Goal: Task Accomplishment & Management: Use online tool/utility

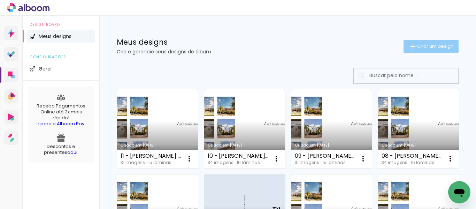
click at [428, 44] on span "Criar um design" at bounding box center [435, 46] width 36 height 5
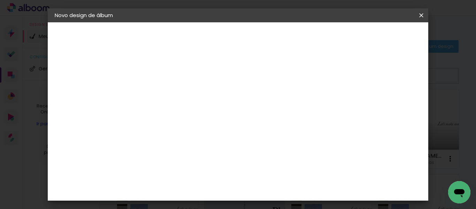
click at [169, 91] on input at bounding box center [169, 93] width 0 height 11
type input "[PERSON_NAME] Catenacci 20x20 30pag"
type paper-input "[PERSON_NAME] Catenacci 20x20 30pag"
click at [0, 0] on slot "Avançar" at bounding box center [0, 0] width 0 height 0
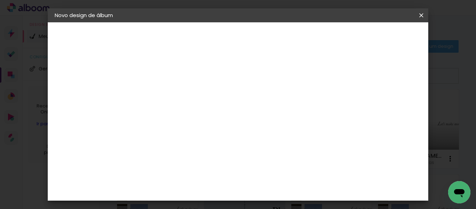
click at [189, 131] on input at bounding box center [186, 132] width 70 height 9
type input "ticc"
type paper-input "ticc"
click at [186, 160] on div "Ticcolor" at bounding box center [175, 158] width 22 height 6
click at [0, 0] on slot "Avançar" at bounding box center [0, 0] width 0 height 0
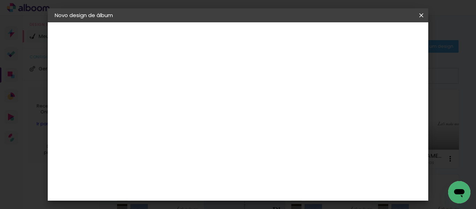
click at [196, 116] on input "text" at bounding box center [182, 121] width 27 height 11
click at [243, 127] on paper-item "Prime" at bounding box center [282, 130] width 139 height 14
type input "Prime"
click at [216, 143] on span "20 × 20" at bounding box center [199, 150] width 32 height 14
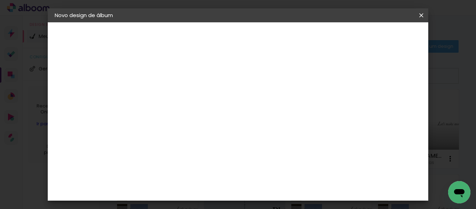
click at [0, 0] on slot "Avançar" at bounding box center [0, 0] width 0 height 0
click at [267, 40] on span "Iniciar design" at bounding box center [259, 39] width 16 height 10
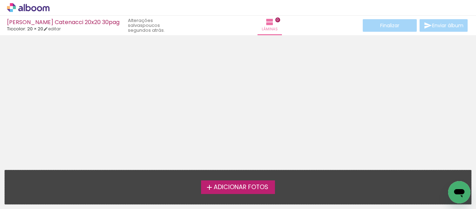
click at [245, 185] on span "Adicionar Fotos" at bounding box center [240, 187] width 55 height 6
click at [0, 0] on input "file" at bounding box center [0, 0] width 0 height 0
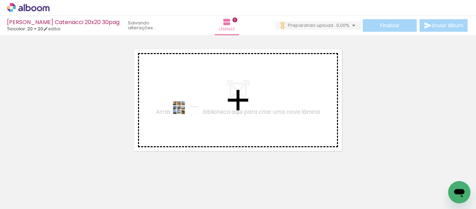
drag, startPoint x: 71, startPoint y: 188, endPoint x: 199, endPoint y: 164, distance: 129.7
click at [196, 120] on quentale-workspace at bounding box center [238, 104] width 476 height 209
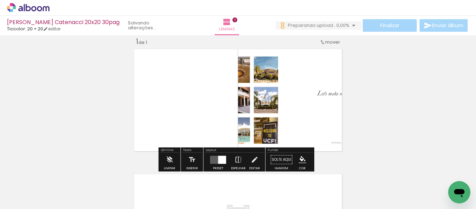
click at [220, 160] on div at bounding box center [222, 159] width 8 height 8
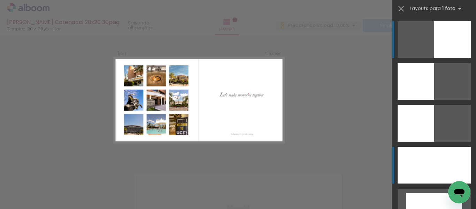
click at [445, 163] on div at bounding box center [433, 165] width 73 height 37
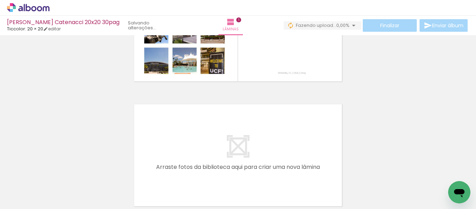
scroll to position [0, 1144]
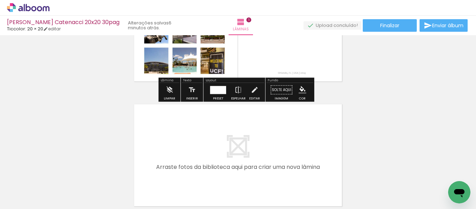
click at [64, 188] on div at bounding box center [57, 185] width 34 height 23
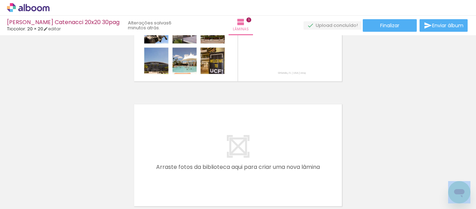
click at [435, 176] on div at bounding box center [447, 185] width 34 height 23
click at [434, 172] on iron-icon at bounding box center [431, 171] width 7 height 7
click at [434, 171] on iron-icon at bounding box center [431, 171] width 7 height 7
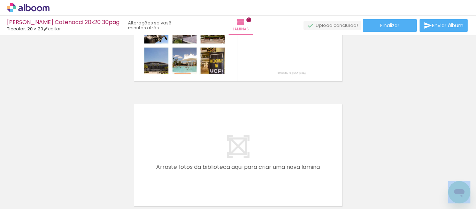
click at [434, 171] on iron-icon at bounding box center [431, 171] width 7 height 7
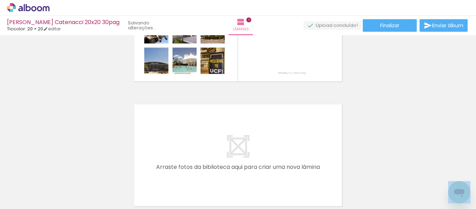
click at [434, 171] on iron-icon at bounding box center [431, 171] width 7 height 7
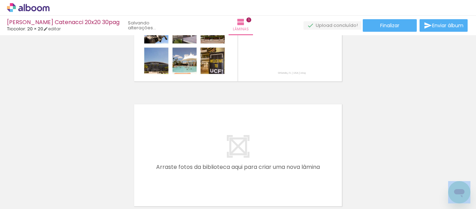
click at [434, 171] on iron-icon at bounding box center [431, 171] width 7 height 7
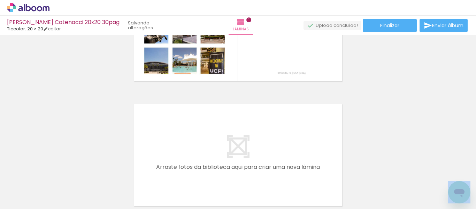
click at [434, 171] on iron-icon at bounding box center [431, 171] width 7 height 7
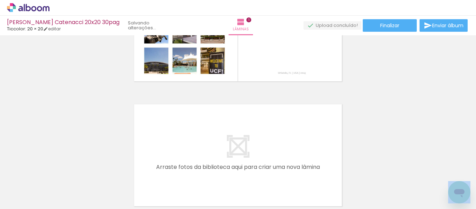
click at [434, 171] on iron-icon at bounding box center [431, 171] width 7 height 7
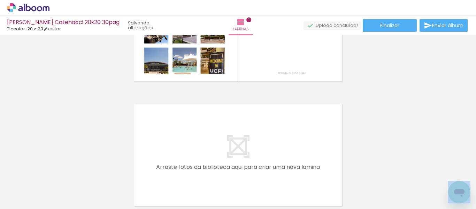
click at [434, 171] on iron-icon at bounding box center [431, 171] width 7 height 7
click at [434, 171] on quentale-thumb at bounding box center [420, 185] width 39 height 40
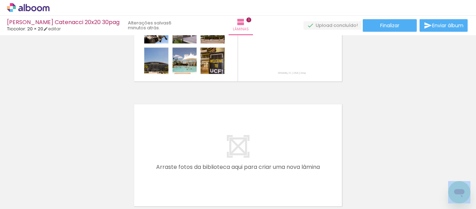
click at [434, 171] on quentale-thumb at bounding box center [420, 185] width 39 height 40
click at [409, 172] on iron-icon at bounding box center [405, 171] width 7 height 7
click at [57, 172] on iron-horizontal-list at bounding box center [50, 187] width 14 height 44
click at [368, 173] on iron-icon at bounding box center [366, 171] width 7 height 7
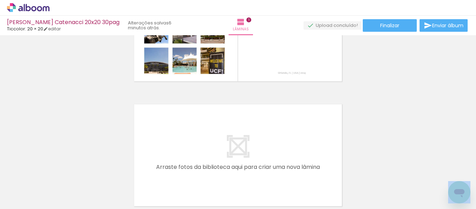
click at [329, 173] on iron-icon at bounding box center [327, 171] width 7 height 7
click at [290, 170] on iron-icon at bounding box center [288, 171] width 7 height 7
click at [253, 173] on iron-icon at bounding box center [249, 171] width 7 height 7
click at [213, 173] on iron-icon at bounding box center [210, 171] width 7 height 7
click at [175, 173] on iron-icon at bounding box center [171, 171] width 7 height 7
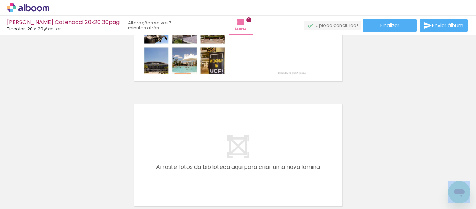
click at [134, 172] on iron-icon at bounding box center [132, 171] width 7 height 7
click at [96, 171] on iron-icon at bounding box center [93, 171] width 7 height 7
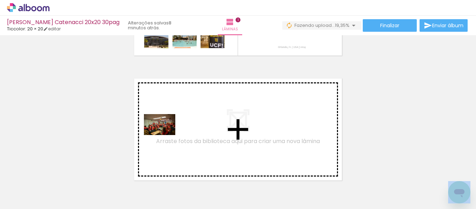
drag, startPoint x: 109, startPoint y: 190, endPoint x: 165, endPoint y: 135, distance: 78.8
click at [165, 135] on quentale-workspace at bounding box center [238, 104] width 476 height 209
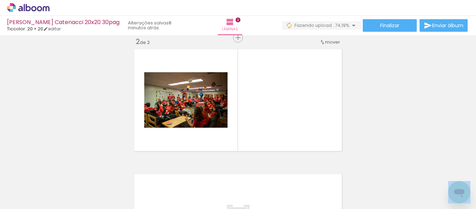
scroll to position [0, 94]
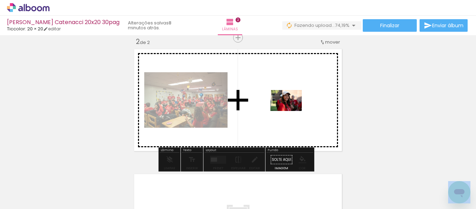
drag, startPoint x: 404, startPoint y: 191, endPoint x: 291, endPoint y: 111, distance: 138.7
click at [291, 111] on quentale-workspace at bounding box center [238, 104] width 476 height 209
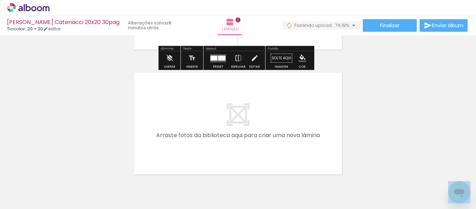
scroll to position [238, 0]
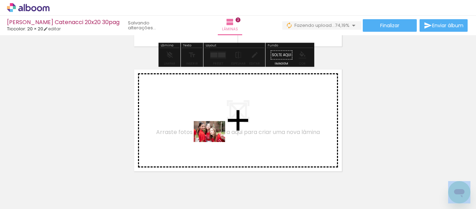
drag, startPoint x: 285, startPoint y: 185, endPoint x: 214, endPoint y: 142, distance: 83.3
click at [214, 142] on quentale-workspace at bounding box center [238, 104] width 476 height 209
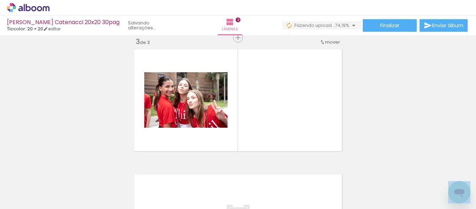
scroll to position [0, 145]
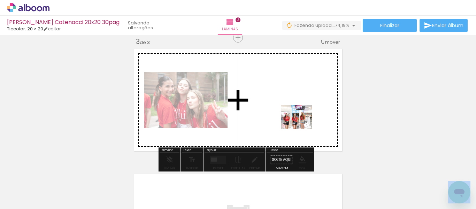
drag, startPoint x: 204, startPoint y: 190, endPoint x: 302, endPoint y: 126, distance: 116.9
click at [302, 126] on quentale-workspace at bounding box center [238, 104] width 476 height 209
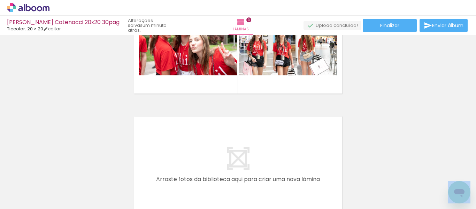
scroll to position [328, 0]
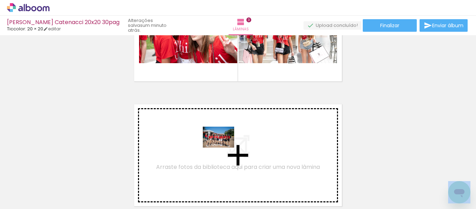
drag, startPoint x: 141, startPoint y: 189, endPoint x: 224, endPoint y: 147, distance: 92.2
click at [224, 147] on quentale-workspace at bounding box center [238, 104] width 476 height 209
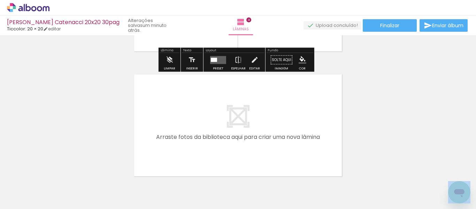
scroll to position [488, 0]
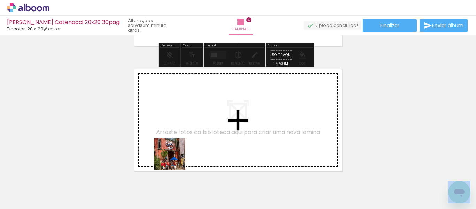
drag, startPoint x: 179, startPoint y: 193, endPoint x: 176, endPoint y: 153, distance: 40.2
click at [176, 153] on quentale-workspace at bounding box center [238, 104] width 476 height 209
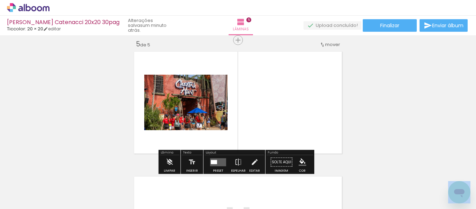
scroll to position [508, 0]
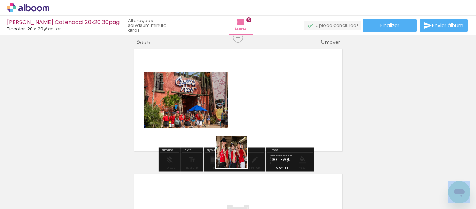
drag, startPoint x: 221, startPoint y: 181, endPoint x: 269, endPoint y: 121, distance: 77.1
click at [269, 121] on quentale-workspace at bounding box center [238, 104] width 476 height 209
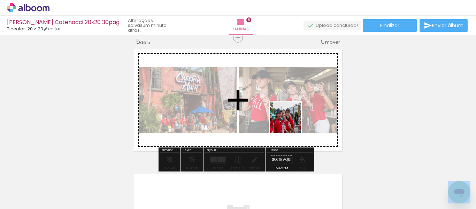
drag, startPoint x: 254, startPoint y: 186, endPoint x: 303, endPoint y: 126, distance: 77.7
click at [294, 119] on quentale-workspace at bounding box center [238, 104] width 476 height 209
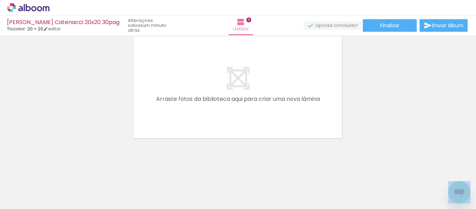
scroll to position [0, 433]
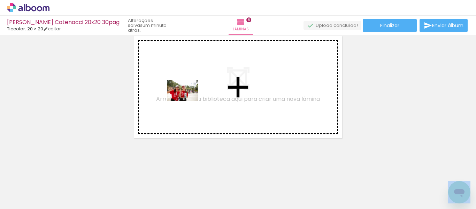
drag, startPoint x: 111, startPoint y: 191, endPoint x: 188, endPoint y: 101, distance: 118.3
click at [188, 101] on quentale-workspace at bounding box center [238, 104] width 476 height 209
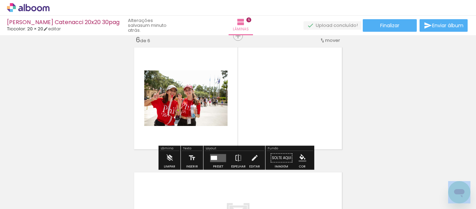
scroll to position [632, 0]
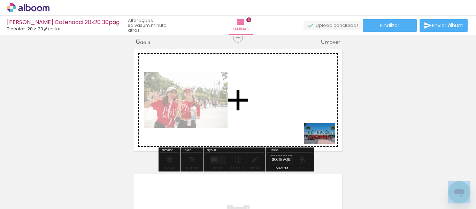
drag, startPoint x: 340, startPoint y: 195, endPoint x: 325, endPoint y: 143, distance: 53.8
click at [325, 143] on quentale-workspace at bounding box center [238, 104] width 476 height 209
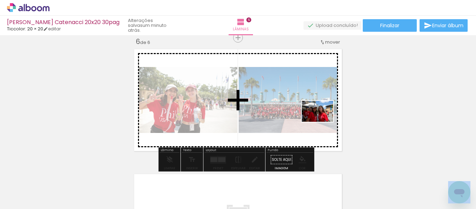
drag, startPoint x: 379, startPoint y: 192, endPoint x: 322, endPoint y: 122, distance: 90.4
click at [322, 122] on quentale-workspace at bounding box center [238, 104] width 476 height 209
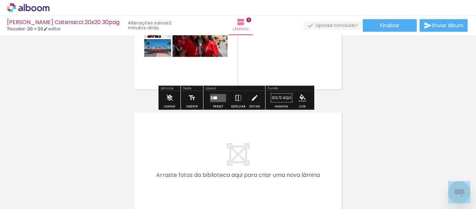
scroll to position [702, 0]
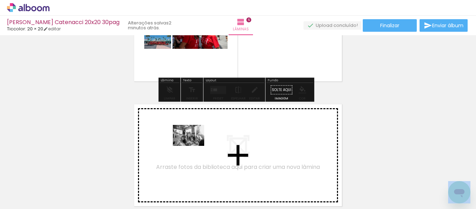
drag, startPoint x: 222, startPoint y: 190, endPoint x: 194, endPoint y: 146, distance: 53.2
click at [194, 146] on quentale-workspace at bounding box center [238, 104] width 476 height 209
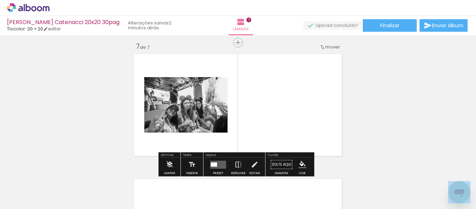
scroll to position [757, 0]
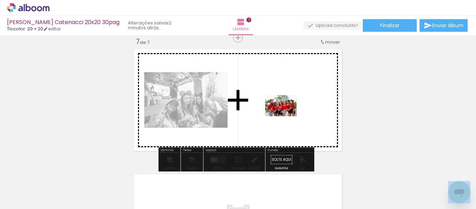
drag, startPoint x: 275, startPoint y: 177, endPoint x: 286, endPoint y: 116, distance: 61.9
click at [286, 116] on quentale-workspace at bounding box center [238, 104] width 476 height 209
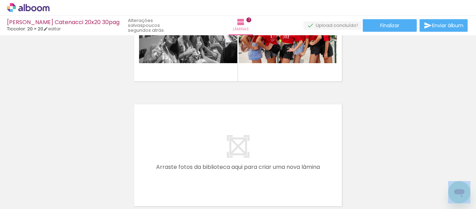
scroll to position [0, 704]
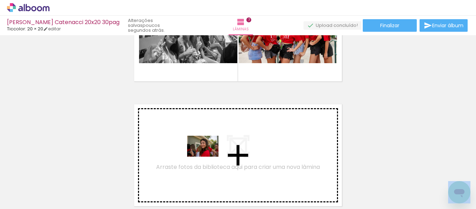
drag, startPoint x: 272, startPoint y: 190, endPoint x: 208, endPoint y: 156, distance: 72.3
click at [208, 156] on quentale-workspace at bounding box center [238, 104] width 476 height 209
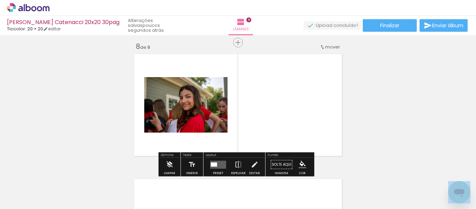
scroll to position [882, 0]
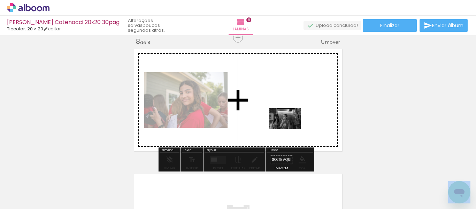
drag, startPoint x: 230, startPoint y: 173, endPoint x: 290, endPoint y: 129, distance: 75.0
click at [290, 129] on quentale-workspace at bounding box center [238, 104] width 476 height 209
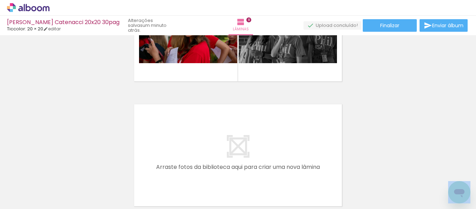
scroll to position [0, 635]
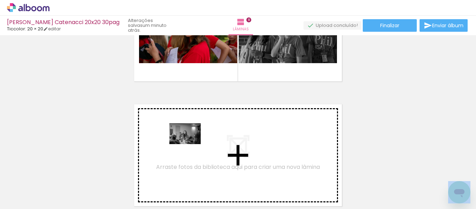
drag, startPoint x: 103, startPoint y: 187, endPoint x: 190, endPoint y: 144, distance: 97.2
click at [190, 144] on quentale-workspace at bounding box center [238, 104] width 476 height 209
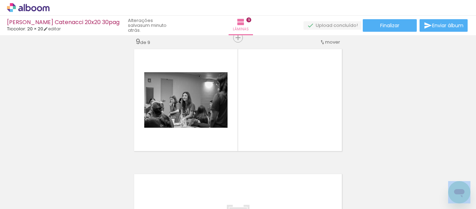
scroll to position [0, 744]
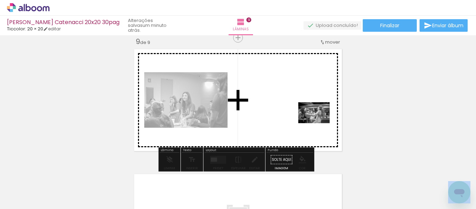
drag, startPoint x: 340, startPoint y: 188, endPoint x: 319, endPoint y: 123, distance: 68.3
click at [319, 123] on quentale-workspace at bounding box center [238, 104] width 476 height 209
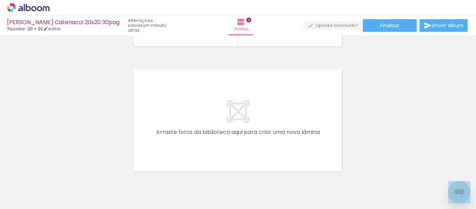
scroll to position [0, 288]
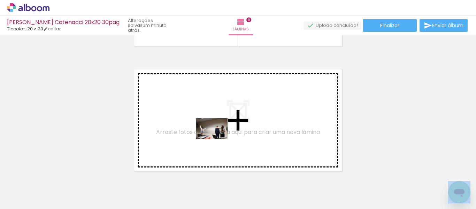
drag, startPoint x: 305, startPoint y: 188, endPoint x: 215, endPoint y: 139, distance: 102.3
click at [215, 139] on quentale-workspace at bounding box center [238, 104] width 476 height 209
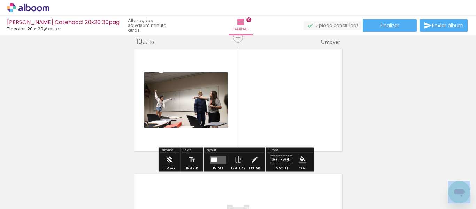
scroll to position [1131, 0]
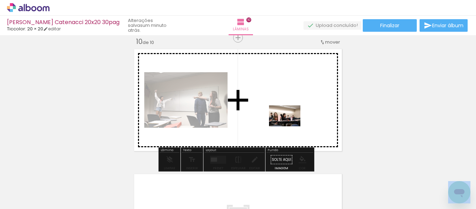
drag, startPoint x: 324, startPoint y: 188, endPoint x: 289, endPoint y: 124, distance: 73.5
click at [289, 124] on quentale-workspace at bounding box center [238, 104] width 476 height 209
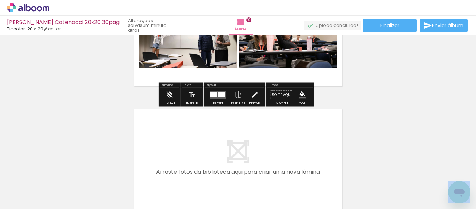
scroll to position [1201, 0]
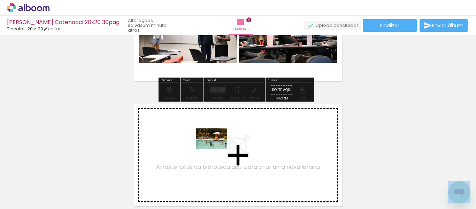
drag, startPoint x: 361, startPoint y: 194, endPoint x: 217, endPoint y: 149, distance: 151.2
click at [217, 149] on quentale-workspace at bounding box center [238, 104] width 476 height 209
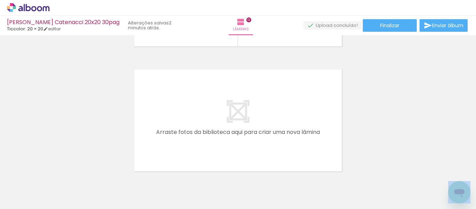
scroll to position [0, 65]
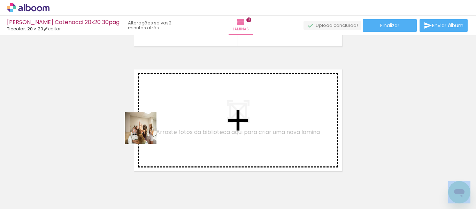
drag, startPoint x: 146, startPoint y: 133, endPoint x: 165, endPoint y: 119, distance: 24.0
click at [165, 119] on quentale-workspace at bounding box center [238, 104] width 476 height 209
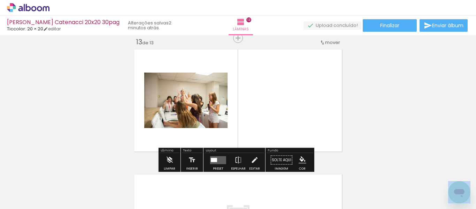
scroll to position [1505, 0]
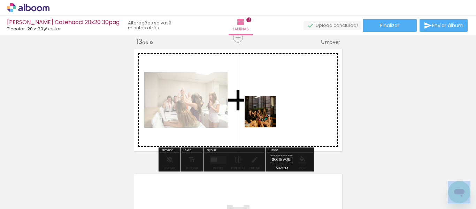
drag, startPoint x: 338, startPoint y: 169, endPoint x: 287, endPoint y: 137, distance: 60.5
click at [265, 114] on quentale-workspace at bounding box center [238, 104] width 476 height 209
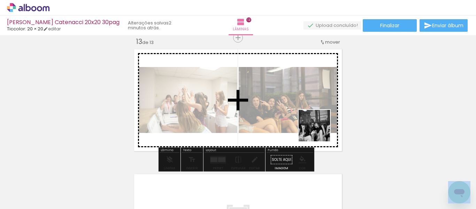
drag, startPoint x: 392, startPoint y: 187, endPoint x: 319, endPoint y: 128, distance: 93.9
click at [319, 128] on quentale-workspace at bounding box center [238, 104] width 476 height 209
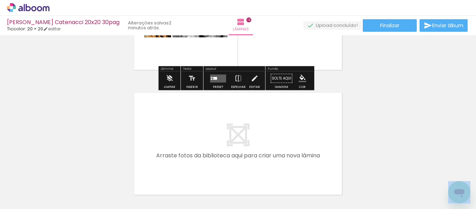
scroll to position [1643, 0]
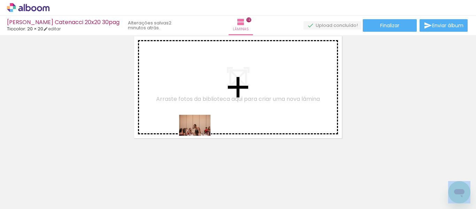
drag, startPoint x: 266, startPoint y: 159, endPoint x: 180, endPoint y: 119, distance: 95.0
click at [180, 119] on quentale-workspace at bounding box center [238, 104] width 476 height 209
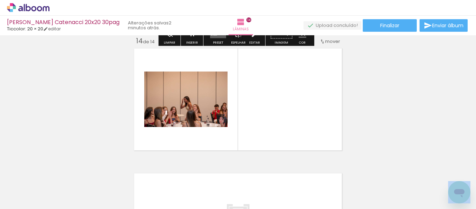
scroll to position [1630, 0]
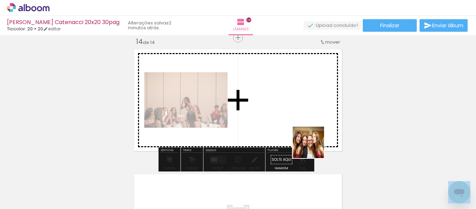
drag, startPoint x: 367, startPoint y: 185, endPoint x: 287, endPoint y: 121, distance: 101.8
click at [287, 121] on quentale-workspace at bounding box center [238, 104] width 476 height 209
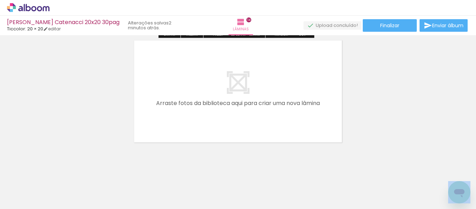
scroll to position [1767, 0]
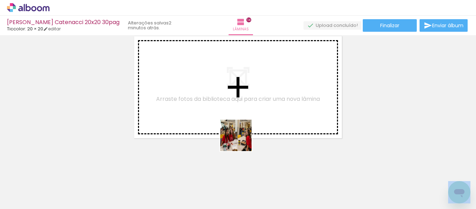
drag, startPoint x: 416, startPoint y: 194, endPoint x: 203, endPoint y: 127, distance: 223.6
click at [203, 127] on quentale-workspace at bounding box center [238, 104] width 476 height 209
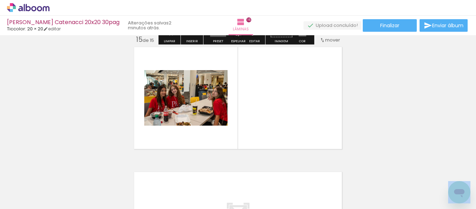
scroll to position [1755, 0]
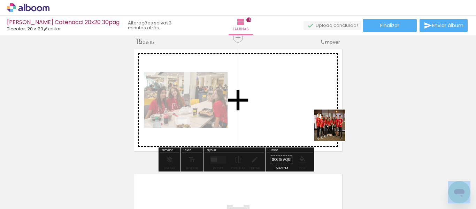
drag, startPoint x: 442, startPoint y: 180, endPoint x: 332, endPoint y: 120, distance: 125.2
click at [332, 120] on quentale-workspace at bounding box center [238, 104] width 476 height 209
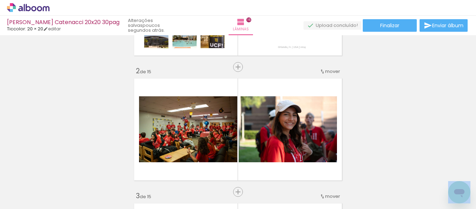
scroll to position [139, 0]
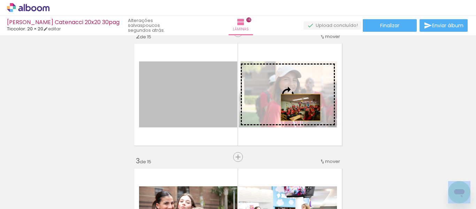
drag, startPoint x: 201, startPoint y: 112, endPoint x: 298, endPoint y: 107, distance: 96.6
click at [0, 0] on slot at bounding box center [0, 0] width 0 height 0
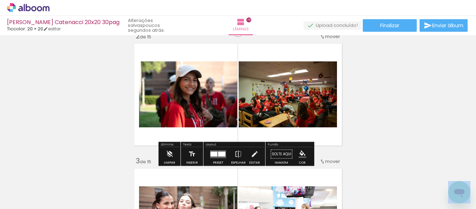
click at [201, 104] on quentale-photo at bounding box center [188, 94] width 98 height 66
click at [214, 156] on quentale-layouter at bounding box center [218, 154] width 16 height 8
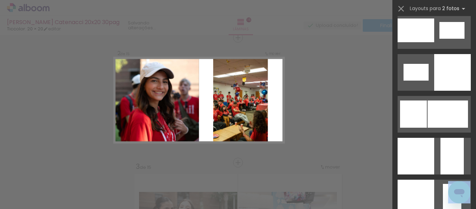
scroll to position [905, 0]
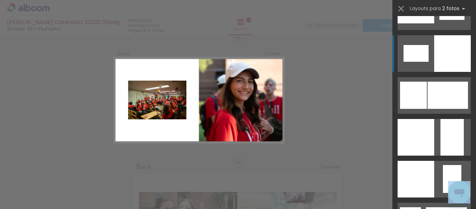
click at [438, 61] on div at bounding box center [452, 53] width 37 height 37
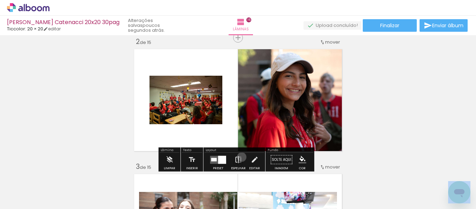
click at [240, 157] on iron-icon at bounding box center [238, 160] width 8 height 14
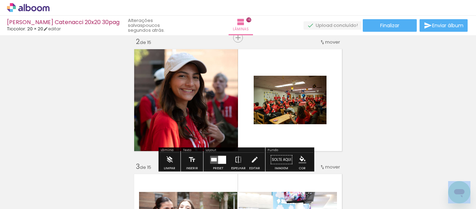
click at [214, 118] on quentale-photo at bounding box center [184, 99] width 107 height 107
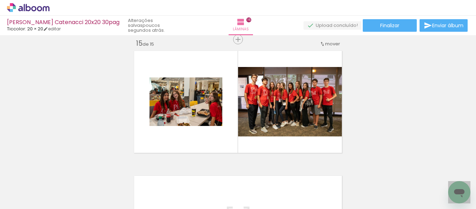
scroll to position [0, 793]
